Goal: Task Accomplishment & Management: Manage account settings

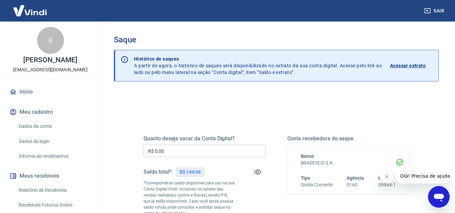
click at [184, 152] on input "R$ 0,00" at bounding box center [204, 151] width 122 height 12
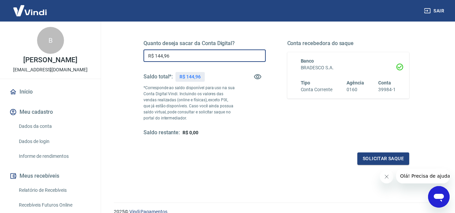
scroll to position [98, 0]
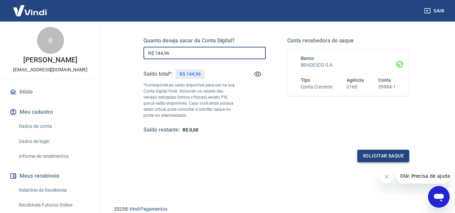
type input "R$ 144,96"
click at [389, 157] on button "Solicitar saque" at bounding box center [383, 156] width 52 height 12
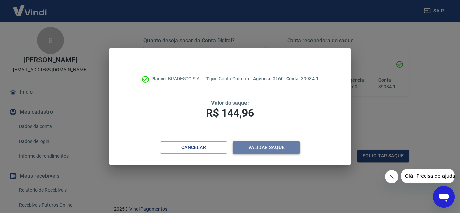
click at [265, 151] on button "Validar saque" at bounding box center [266, 147] width 67 height 12
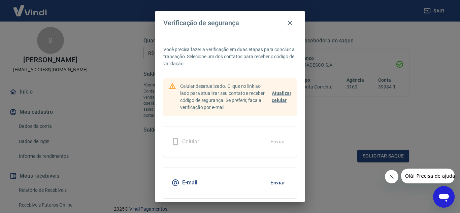
click at [274, 183] on button "Enviar" at bounding box center [278, 183] width 22 height 14
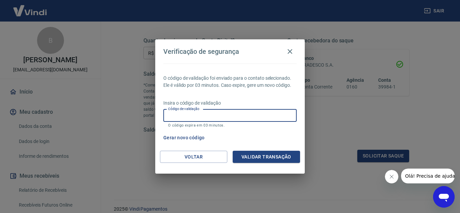
click at [198, 114] on input "Código de validação" at bounding box center [229, 115] width 133 height 12
type input "428504"
click at [252, 156] on button "Validar transação" at bounding box center [266, 157] width 67 height 12
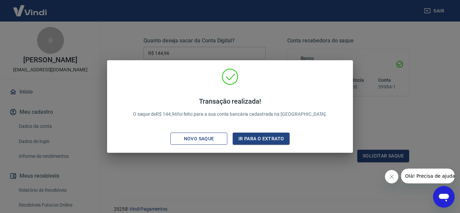
click at [203, 140] on div "Novo saque" at bounding box center [199, 139] width 46 height 8
